Goal: Task Accomplishment & Management: Use online tool/utility

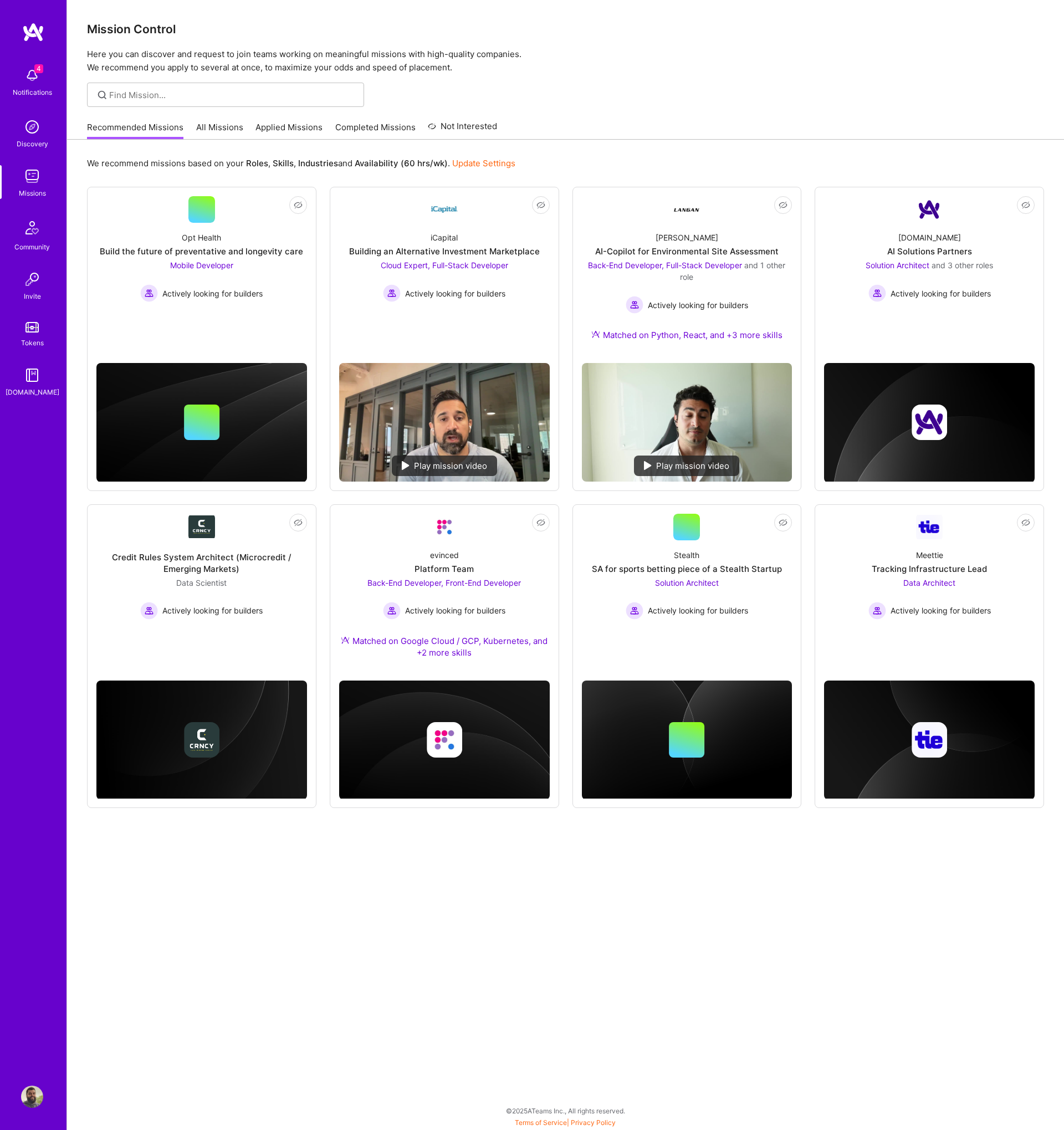
click at [256, 129] on link "Applied Missions" at bounding box center [289, 130] width 67 height 18
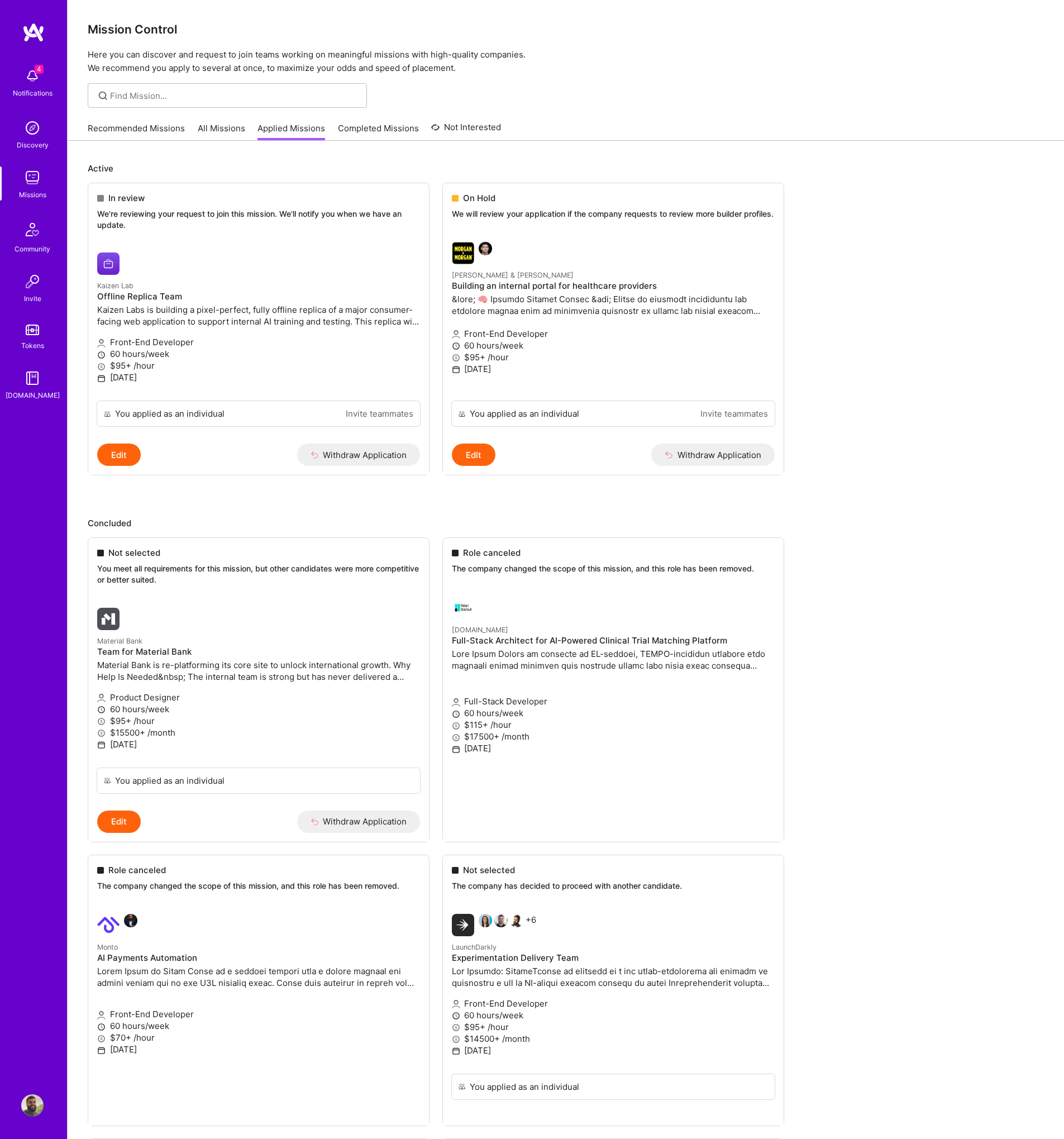
click at [109, 132] on link "Recommended Missions" at bounding box center [136, 131] width 97 height 18
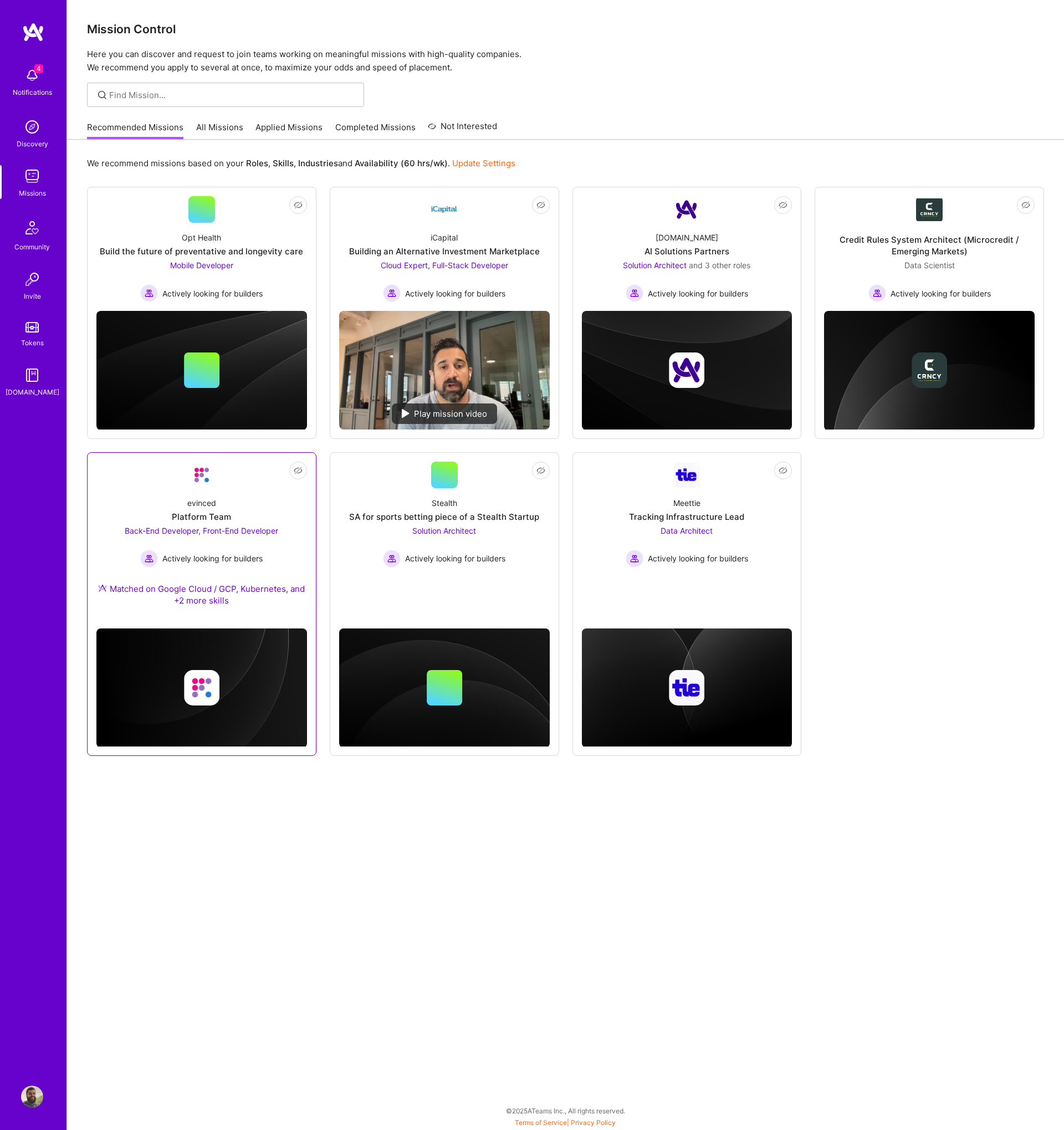
click at [249, 526] on span "Back-End Developer, Front-End Developer" at bounding box center [201, 530] width 153 height 9
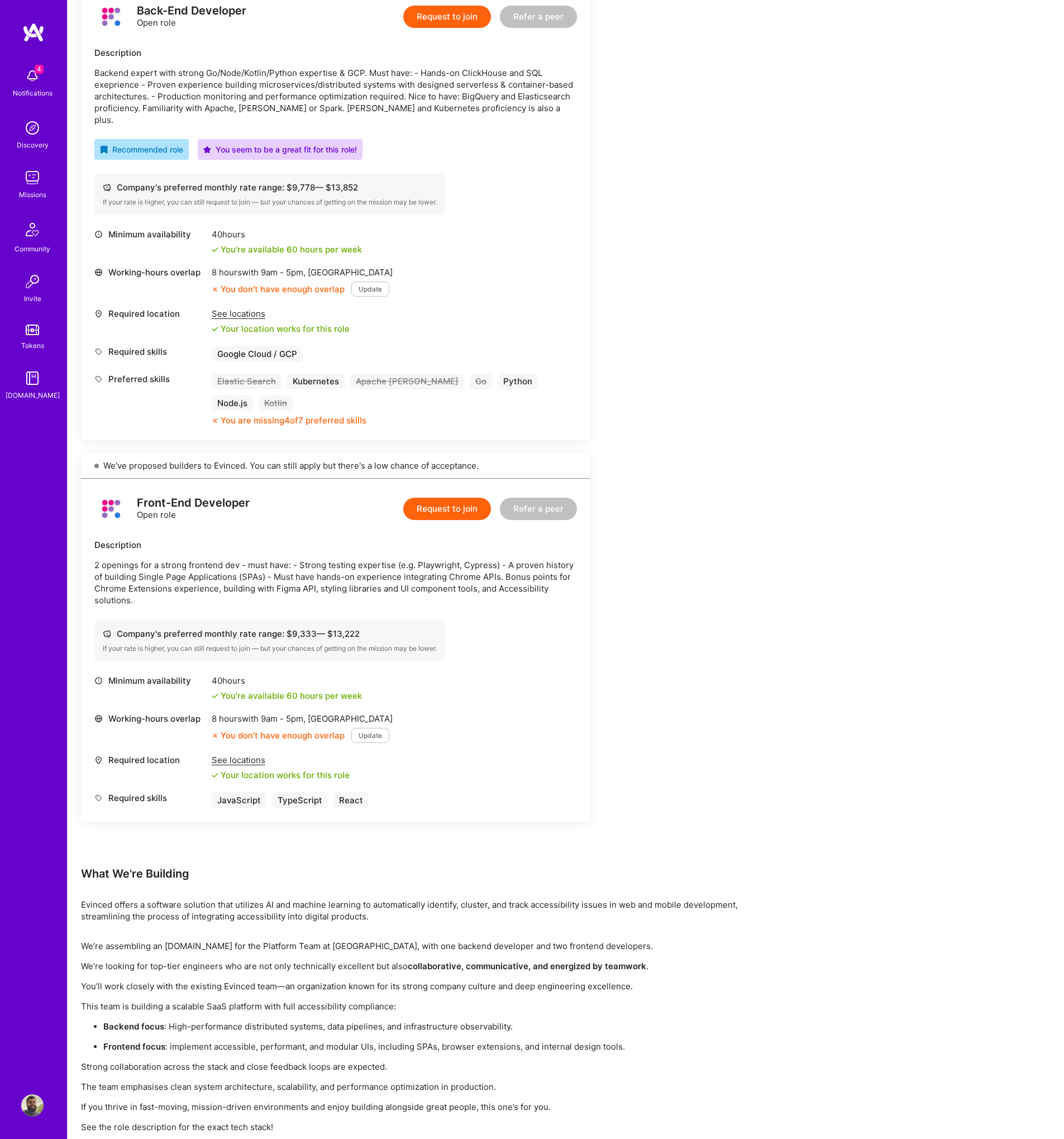
scroll to position [320, 0]
